Goal: Book appointment/travel/reservation

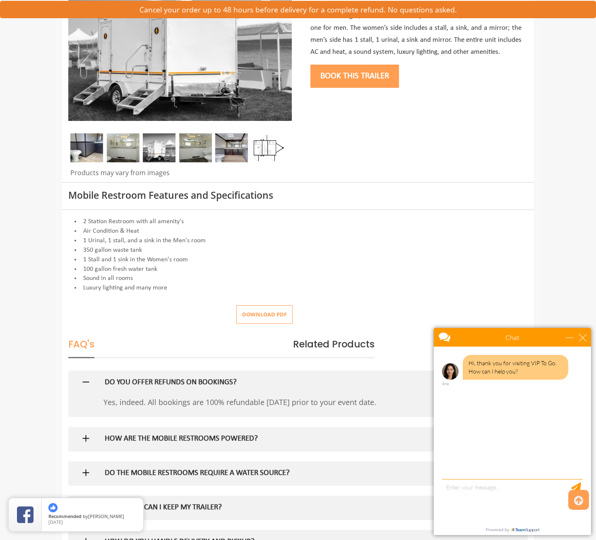
scroll to position [290, 0]
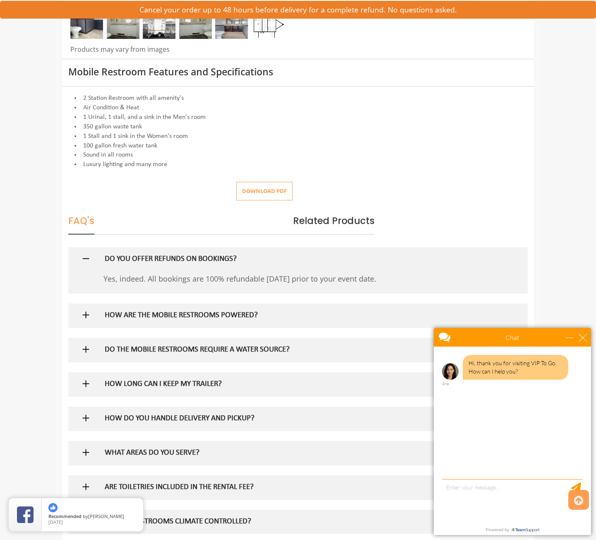
click at [165, 315] on h5 "HOW ARE THE MOBILE RESTROOMS POWERED?" at bounding box center [285, 315] width 360 height 9
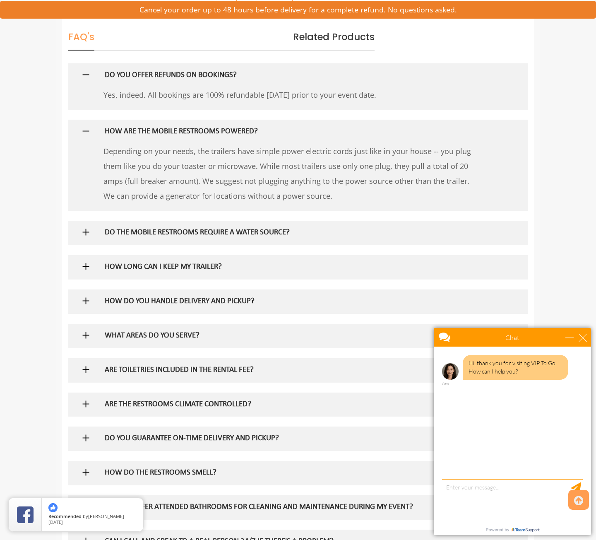
scroll to position [497, 0]
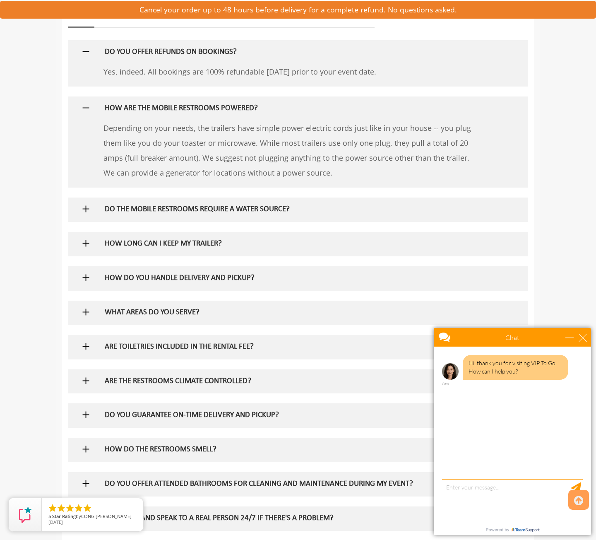
click at [217, 277] on h5 "HOW DO YOU HANDLE DELIVERY AND PICKUP?" at bounding box center [285, 278] width 360 height 9
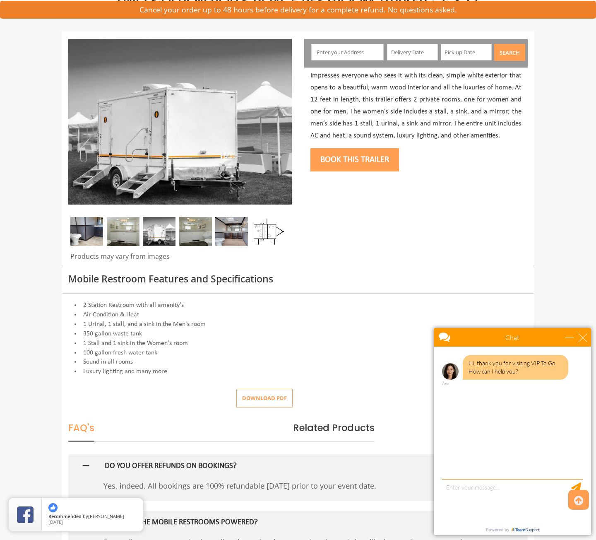
scroll to position [41, 0]
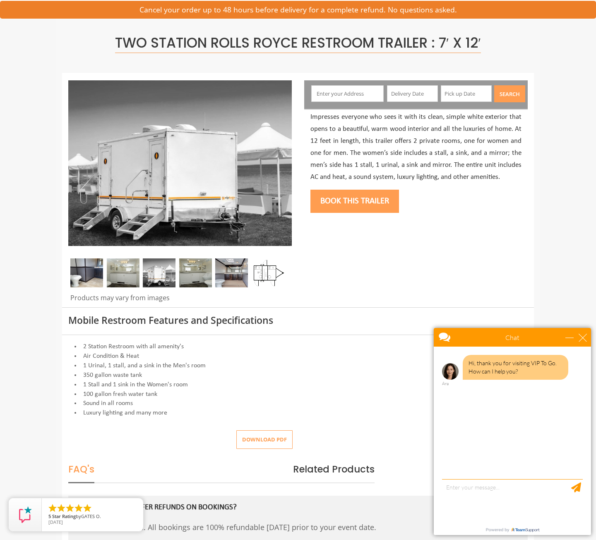
drag, startPoint x: 81, startPoint y: 273, endPoint x: 105, endPoint y: 275, distance: 24.1
click at [81, 273] on img at bounding box center [86, 272] width 33 height 29
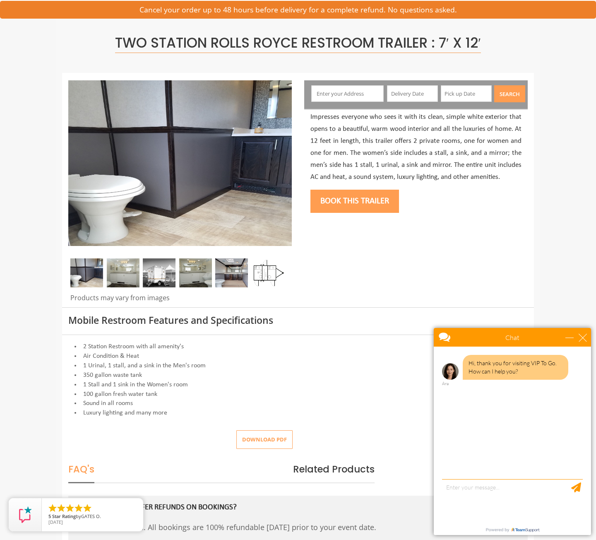
click at [133, 277] on img at bounding box center [123, 272] width 33 height 29
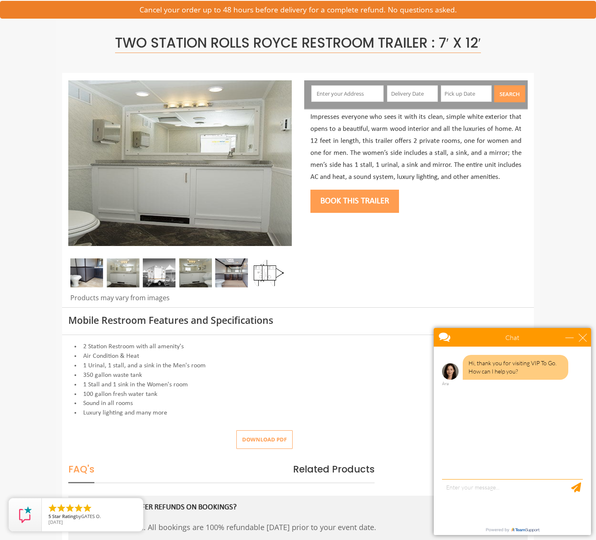
click at [162, 276] on img at bounding box center [159, 272] width 33 height 29
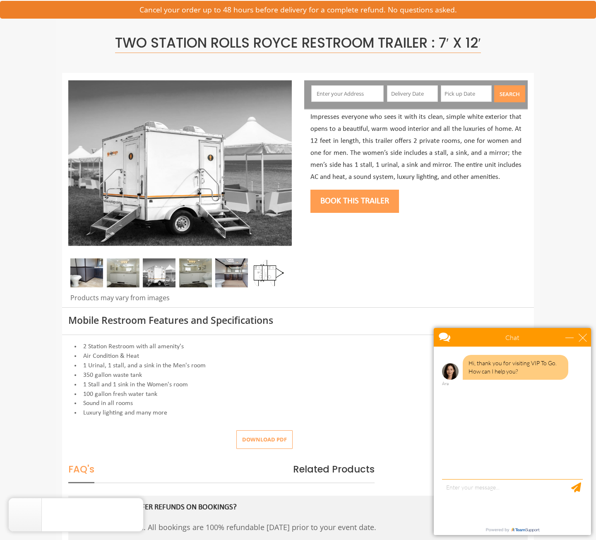
click at [197, 276] on img at bounding box center [195, 272] width 33 height 29
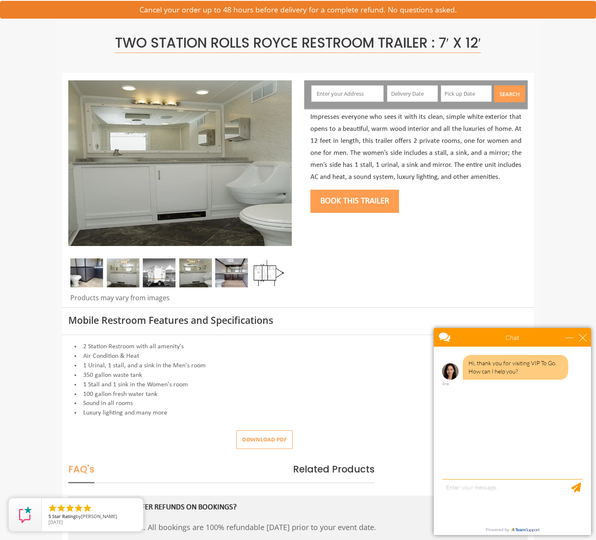
click at [466, 95] on input "text" at bounding box center [466, 93] width 51 height 17
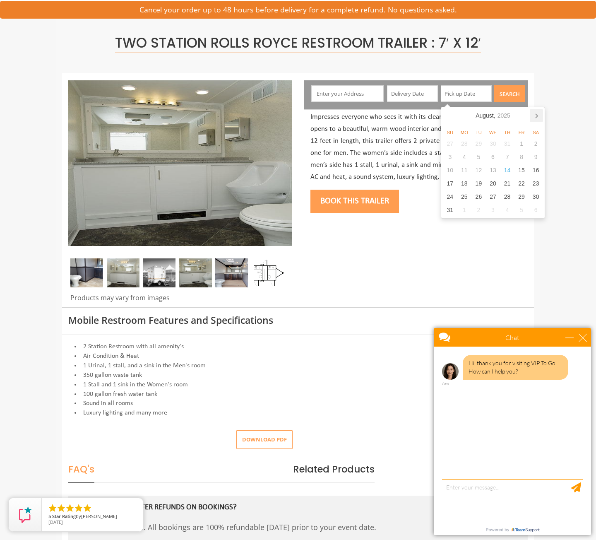
click at [535, 116] on icon at bounding box center [536, 115] width 13 height 13
click at [537, 158] on div "13" at bounding box center [536, 156] width 14 height 13
type input "[DATE]"
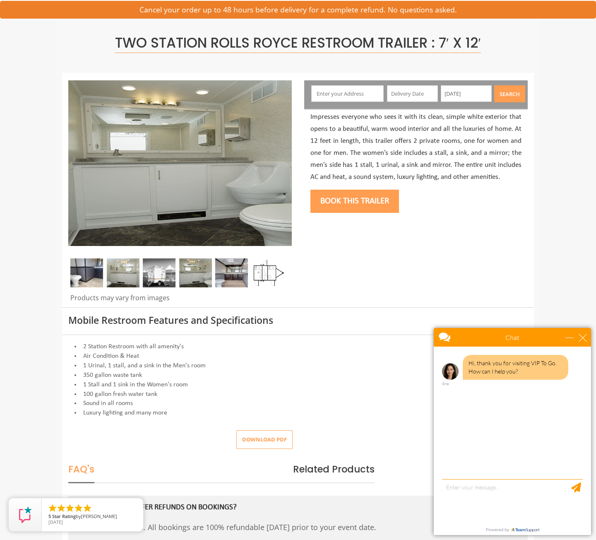
click at [333, 97] on input "text" at bounding box center [347, 93] width 73 height 17
type input "[STREET_ADDRESS][US_STATE]"
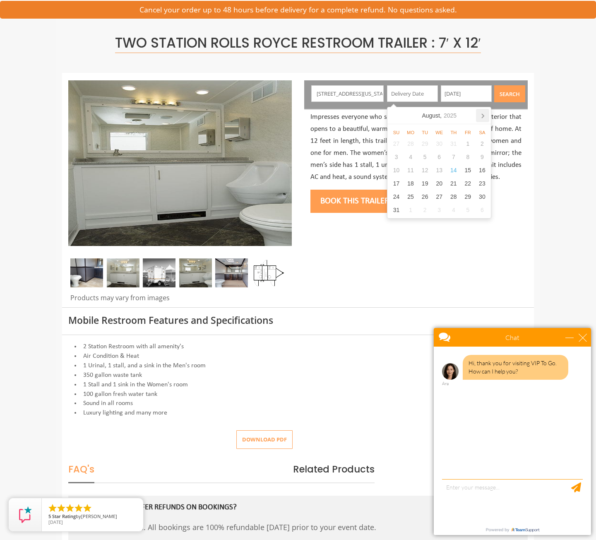
click at [485, 117] on icon at bounding box center [482, 115] width 13 height 13
click at [482, 154] on div "13" at bounding box center [482, 156] width 14 height 13
type input "[DATE]"
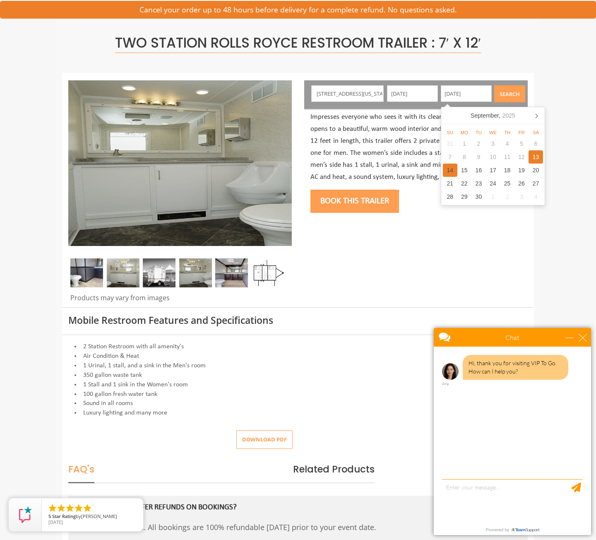
click at [451, 168] on div "14" at bounding box center [450, 170] width 14 height 13
type input "[DATE]"
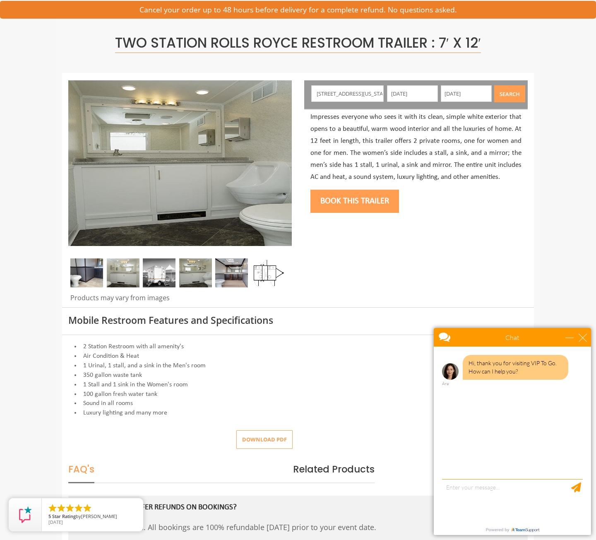
click at [512, 92] on button "Search" at bounding box center [509, 93] width 31 height 17
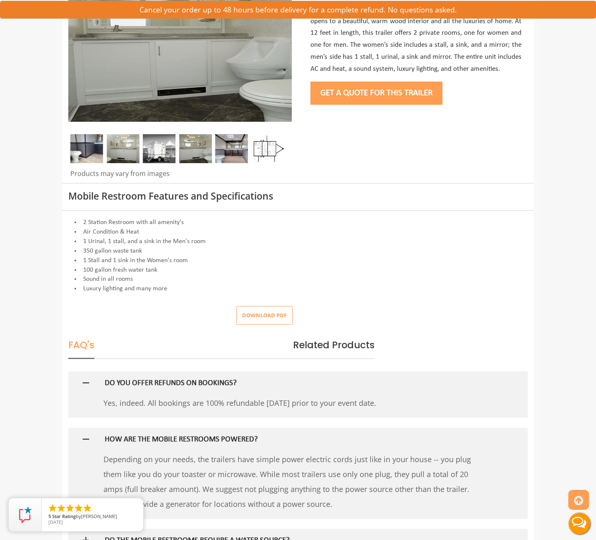
scroll to position [373, 0]
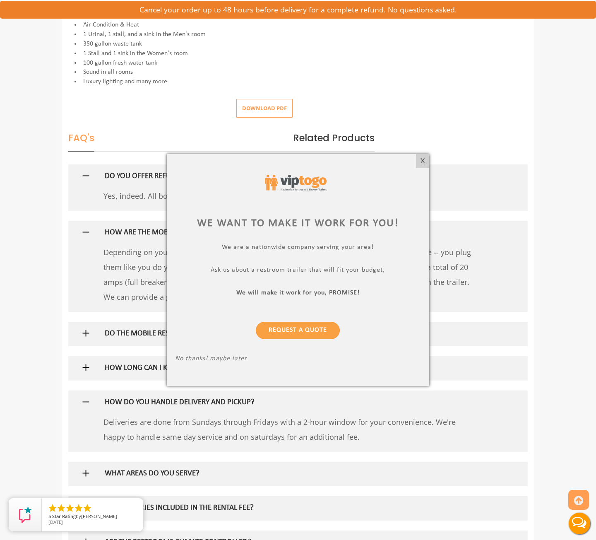
drag, startPoint x: 424, startPoint y: 162, endPoint x: 410, endPoint y: 138, distance: 27.6
click at [423, 162] on div "X" at bounding box center [422, 161] width 13 height 14
